Goal: Obtain resource: Obtain resource

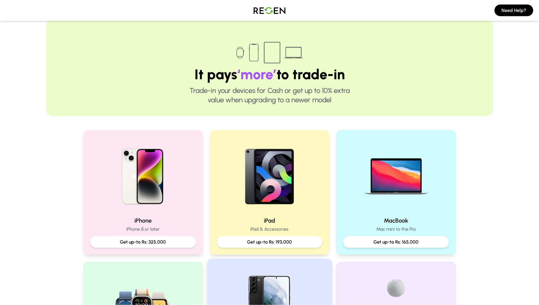
scroll to position [119, 0]
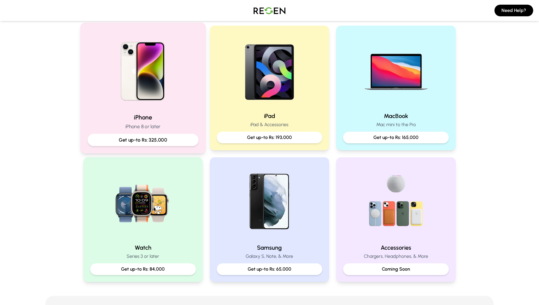
click at [148, 91] on img at bounding box center [143, 69] width 78 height 78
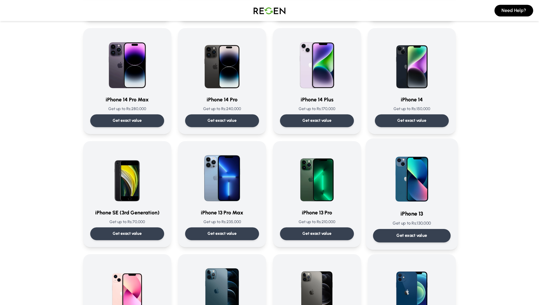
scroll to position [178, 0]
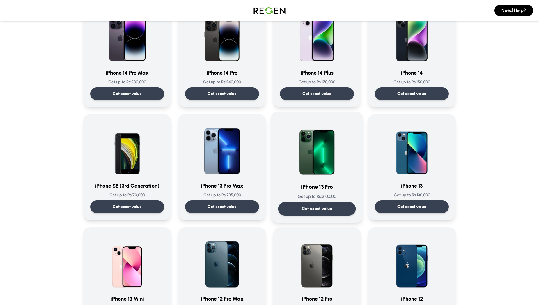
click at [326, 157] on img at bounding box center [317, 148] width 59 height 59
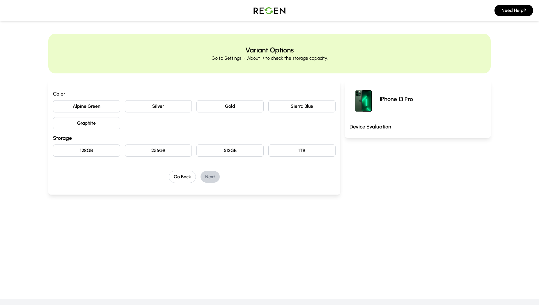
click at [157, 107] on button "Silver" at bounding box center [158, 106] width 67 height 12
click at [154, 149] on button "256GB" at bounding box center [158, 150] width 67 height 12
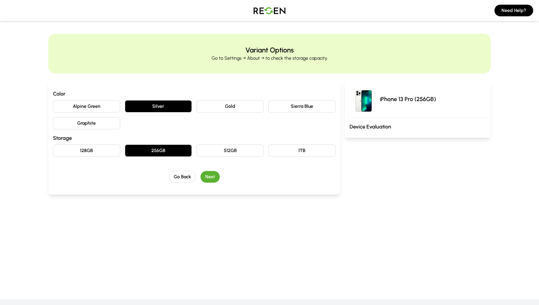
click at [212, 179] on button "Next" at bounding box center [210, 177] width 19 height 12
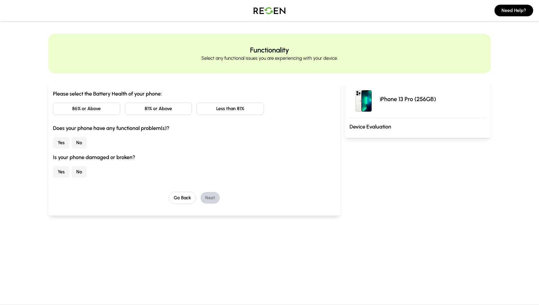
click at [83, 144] on button "No" at bounding box center [79, 143] width 15 height 12
click at [79, 174] on button "No" at bounding box center [79, 172] width 15 height 12
click at [230, 106] on button "Less than 81%" at bounding box center [230, 108] width 67 height 12
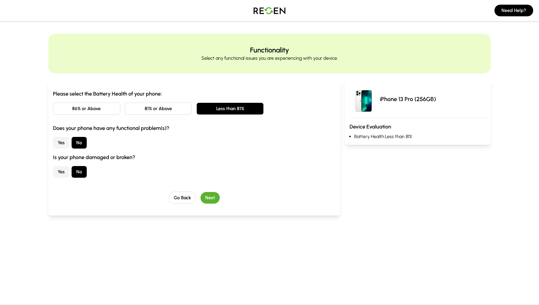
click at [212, 197] on button "Next" at bounding box center [210, 198] width 19 height 12
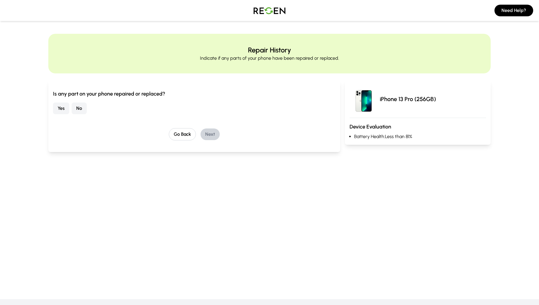
click at [78, 111] on button "No" at bounding box center [79, 108] width 15 height 12
click at [216, 140] on div "Is any part on your phone repaired or replaced? Yes No Go Back Next" at bounding box center [194, 116] width 292 height 72
click at [216, 135] on button "Next" at bounding box center [210, 134] width 19 height 12
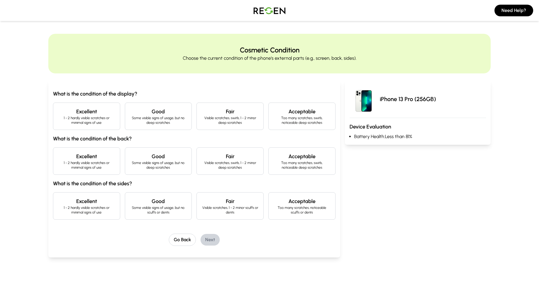
click at [104, 121] on p "1 - 2 hardly visible scratches or minimal signs of use" at bounding box center [86, 120] width 57 height 9
click at [106, 156] on h4 "Excellent" at bounding box center [86, 156] width 57 height 8
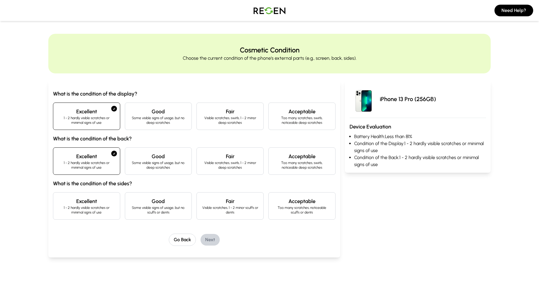
click at [144, 201] on h4 "Good" at bounding box center [158, 201] width 57 height 8
click at [82, 202] on h4 "Excellent" at bounding box center [86, 201] width 57 height 8
click at [214, 238] on button "Next" at bounding box center [210, 240] width 19 height 12
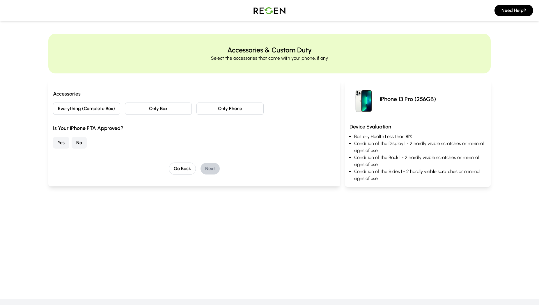
click at [95, 109] on button "Everything (Complete Box)" at bounding box center [86, 108] width 67 height 12
click at [63, 145] on button "Yes" at bounding box center [61, 143] width 16 height 12
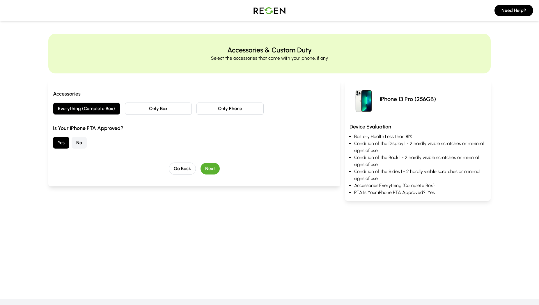
click at [207, 170] on button "Next" at bounding box center [210, 169] width 19 height 12
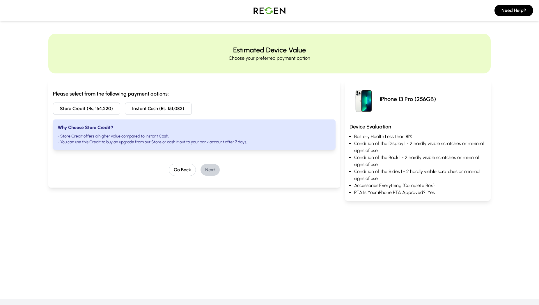
click at [260, 12] on img at bounding box center [269, 10] width 41 height 16
